Goal: Find specific page/section: Find specific page/section

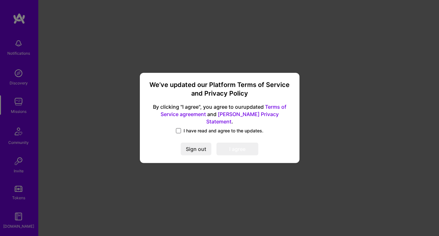
click at [180, 128] on span at bounding box center [178, 130] width 5 height 5
click at [0, 0] on input "I have read and agree to the updates." at bounding box center [0, 0] width 0 height 0
click at [237, 146] on button "I agree" at bounding box center [237, 149] width 42 height 13
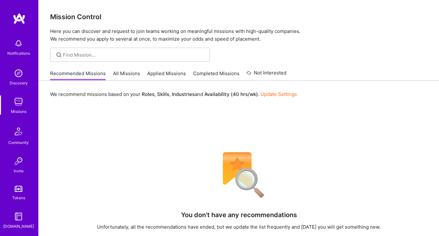
click at [116, 74] on link "All Missions" at bounding box center [126, 75] width 27 height 11
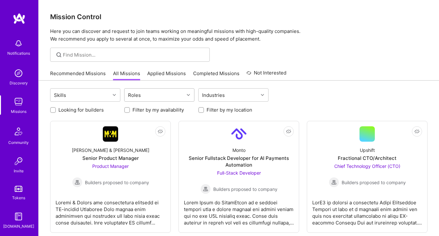
click at [159, 100] on div "Roles" at bounding box center [154, 94] width 60 height 13
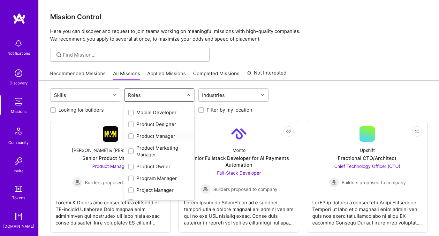
scroll to position [239, 0]
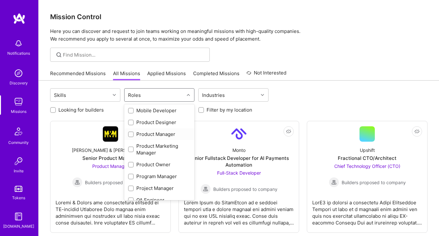
click at [129, 134] on input "checkbox" at bounding box center [131, 134] width 4 height 4
checkbox input "true"
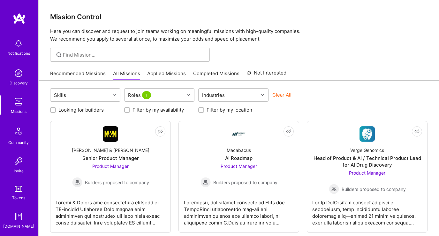
click at [351, 95] on div "Skills Roles 1 Industries Clear All" at bounding box center [238, 95] width 377 height 15
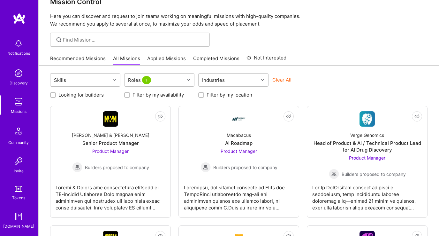
scroll to position [0, 0]
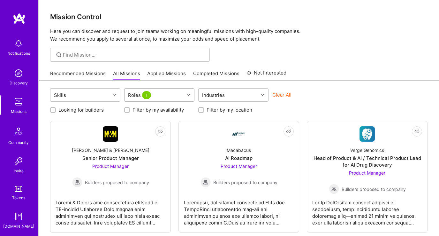
click at [182, 94] on div "Roles 1" at bounding box center [154, 94] width 60 height 13
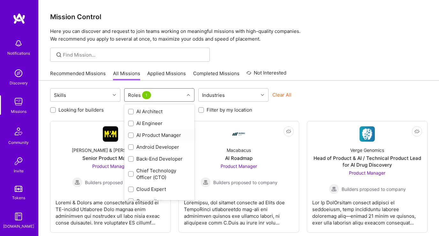
click at [130, 135] on input "checkbox" at bounding box center [131, 135] width 4 height 4
checkbox input "true"
